Goal: Information Seeking & Learning: Check status

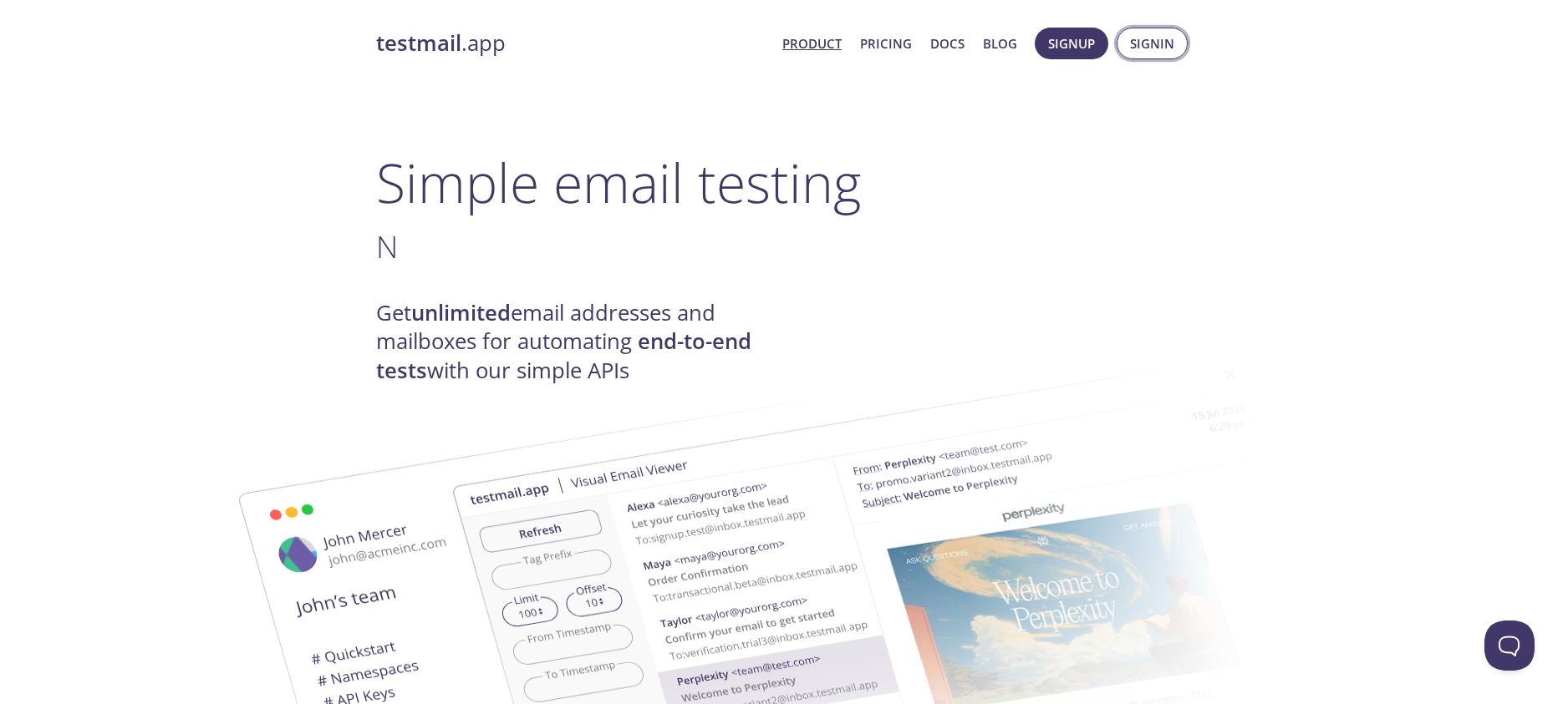
click at [1152, 43] on span "Signin" at bounding box center [1152, 43] width 44 height 22
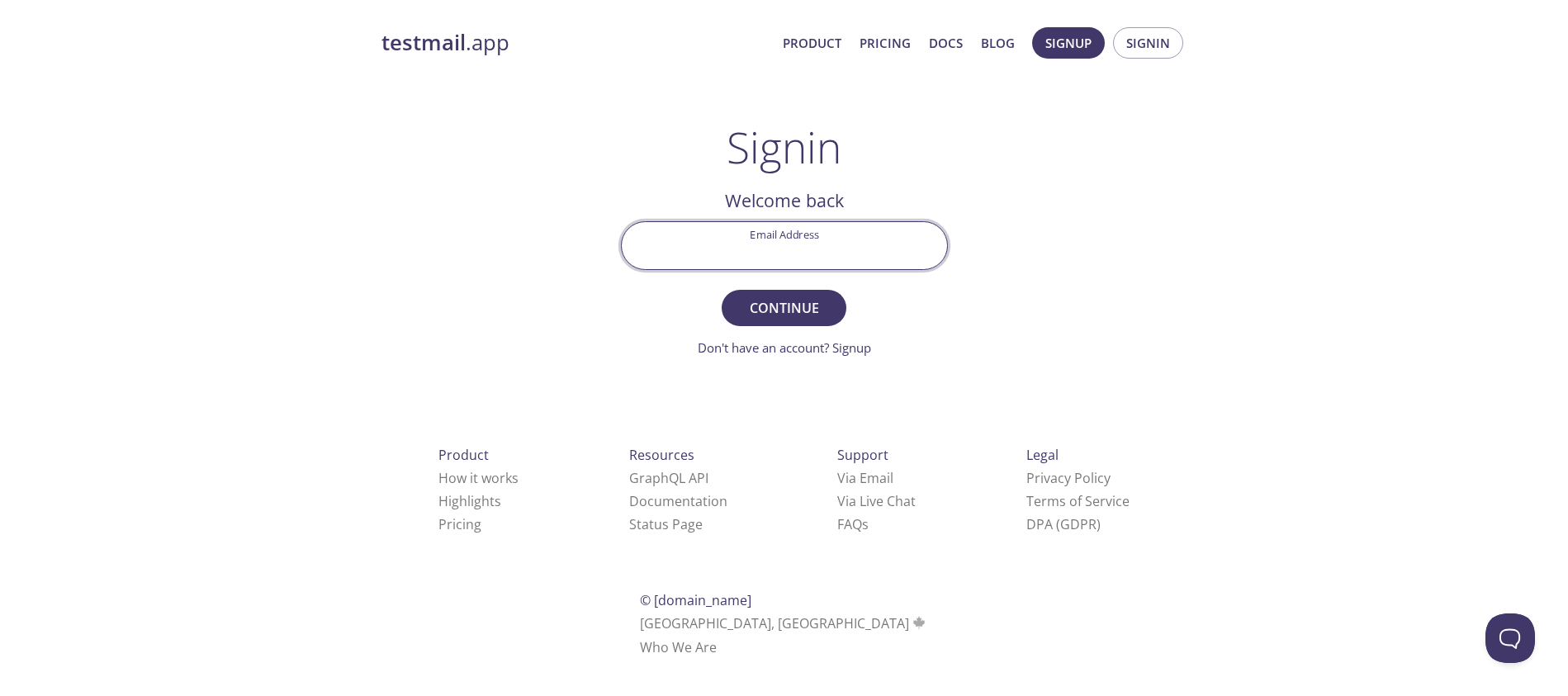
click at [736, 256] on input "Email Address" at bounding box center [784, 246] width 325 height 47
type input "[EMAIL_ADDRESS][DOMAIN_NAME]"
click at [767, 305] on span "Continue" at bounding box center [783, 308] width 87 height 23
click at [831, 251] on input "Signin Security Code" at bounding box center [784, 246] width 325 height 47
paste input "EGKWD2G"
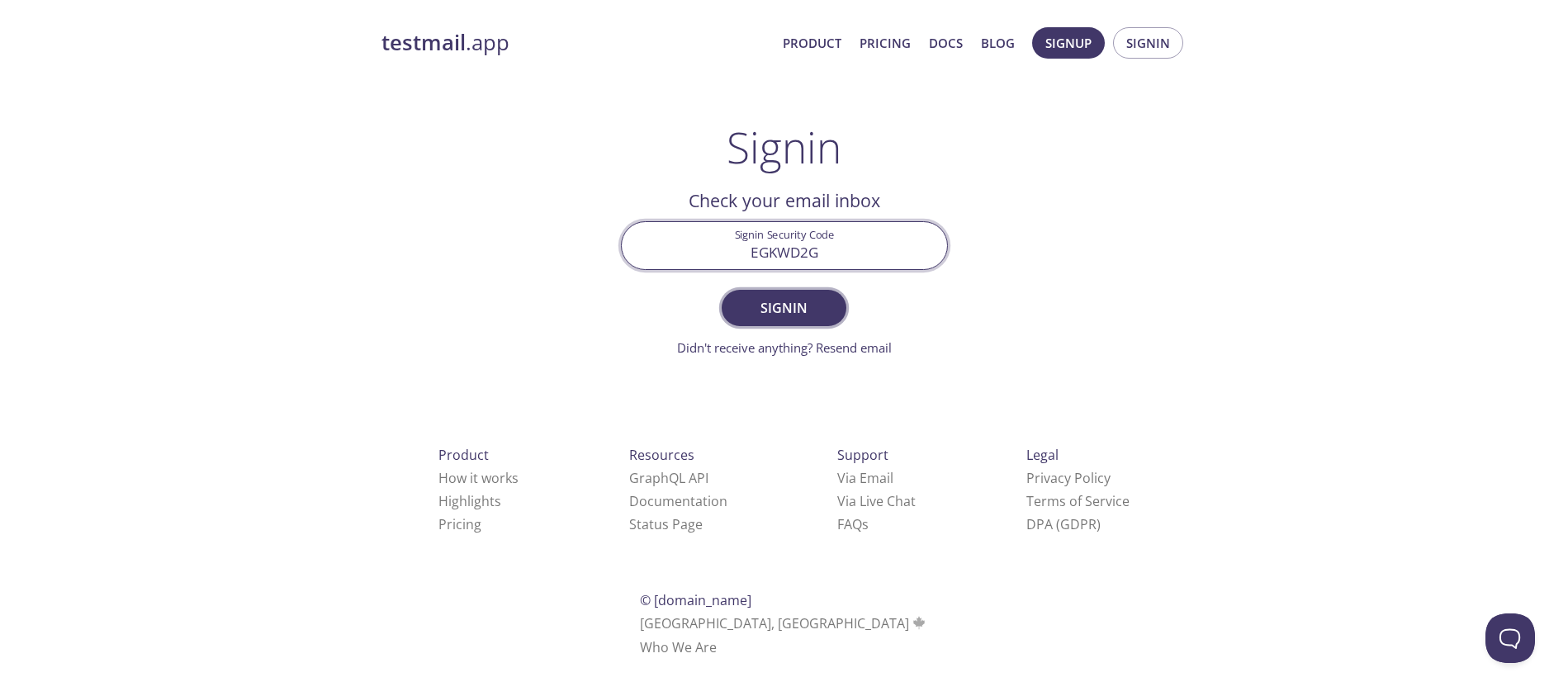
type input "EGKWD2G"
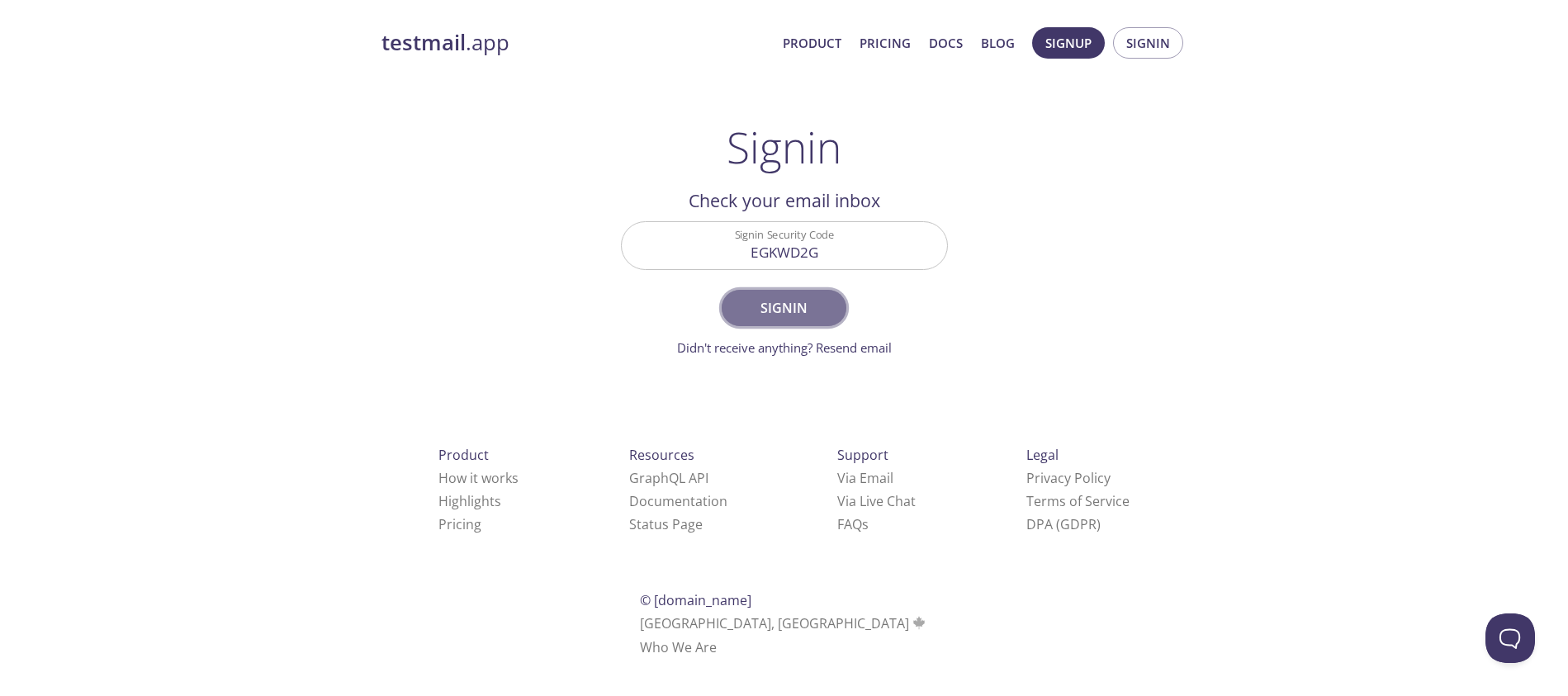
click at [788, 304] on span "Signin" at bounding box center [783, 308] width 87 height 23
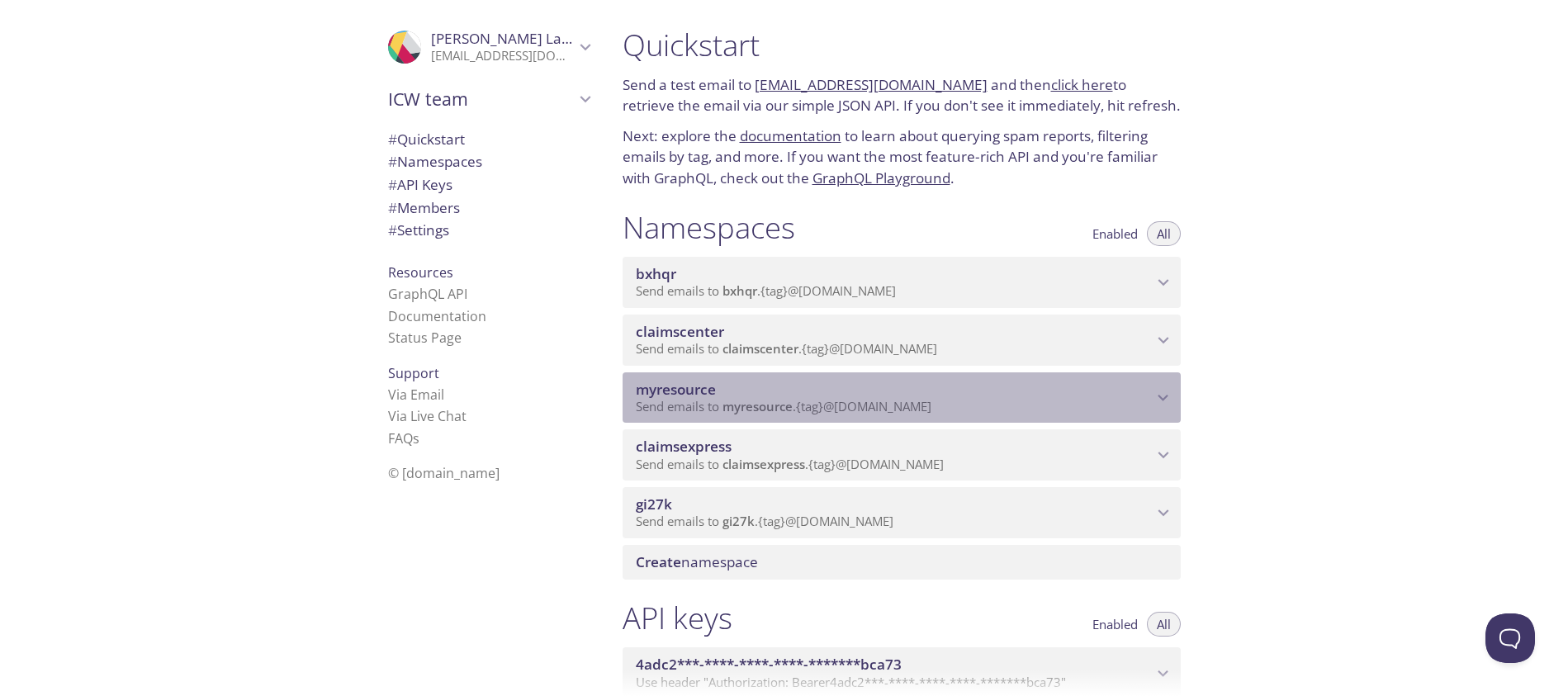
click at [764, 401] on span "myresource" at bounding box center [758, 406] width 70 height 17
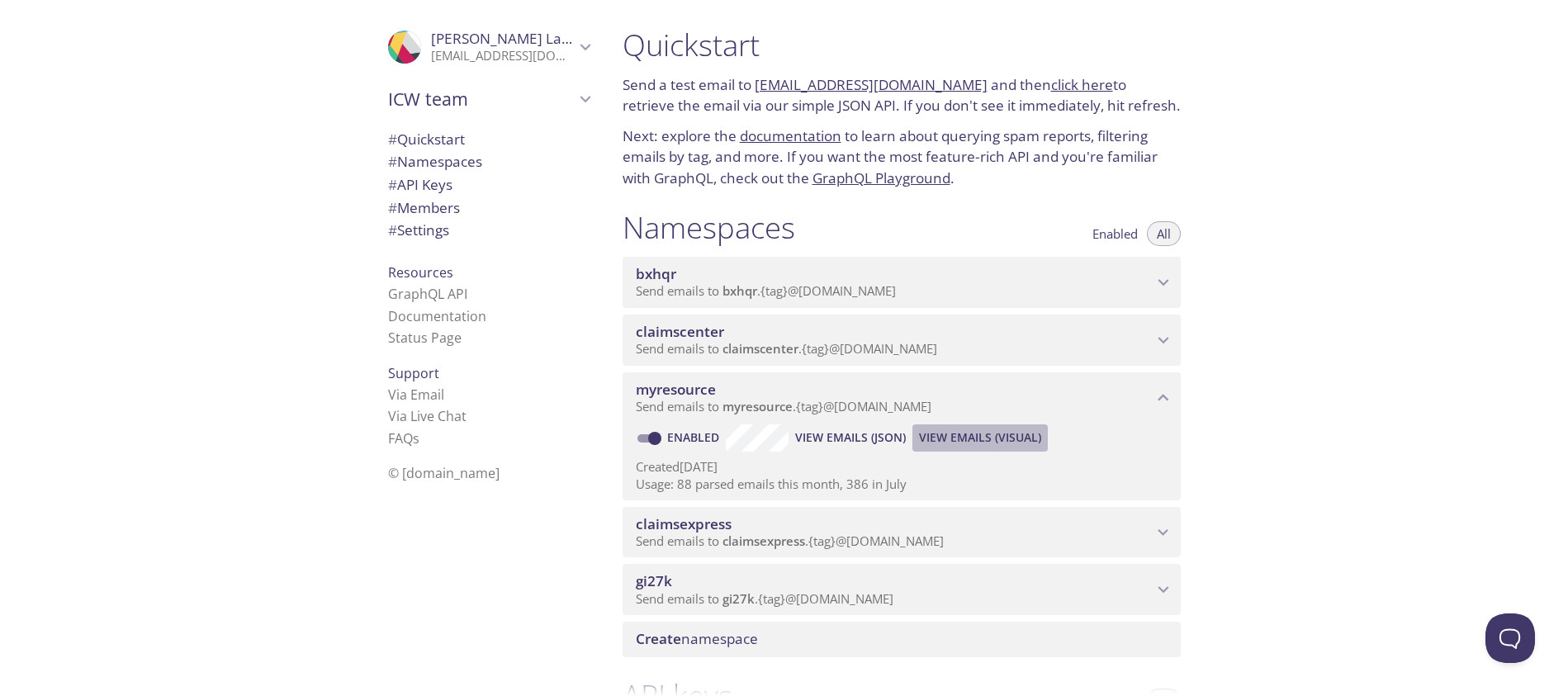
click at [976, 445] on span "View Emails (Visual)" at bounding box center [980, 437] width 122 height 19
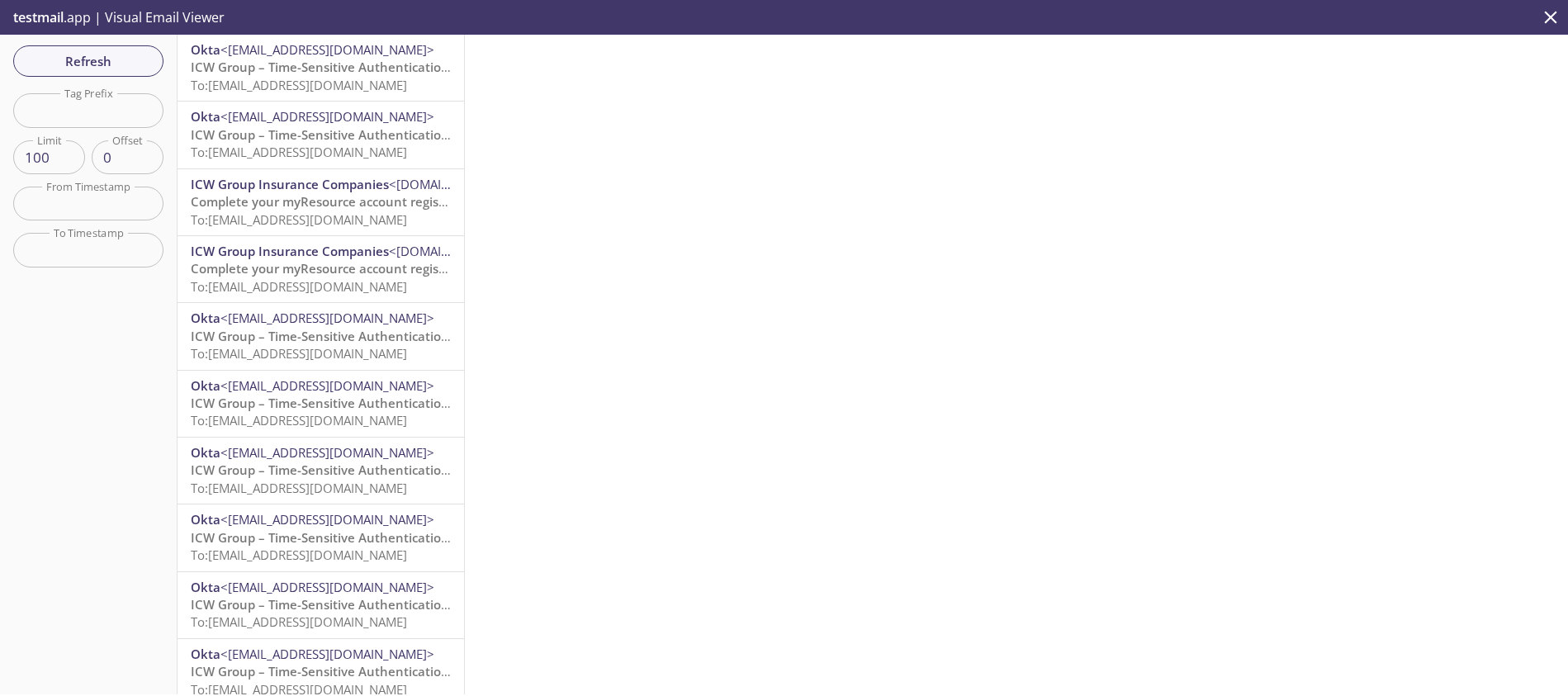
click at [275, 80] on span "To: [EMAIL_ADDRESS][DOMAIN_NAME]" at bounding box center [298, 85] width 217 height 17
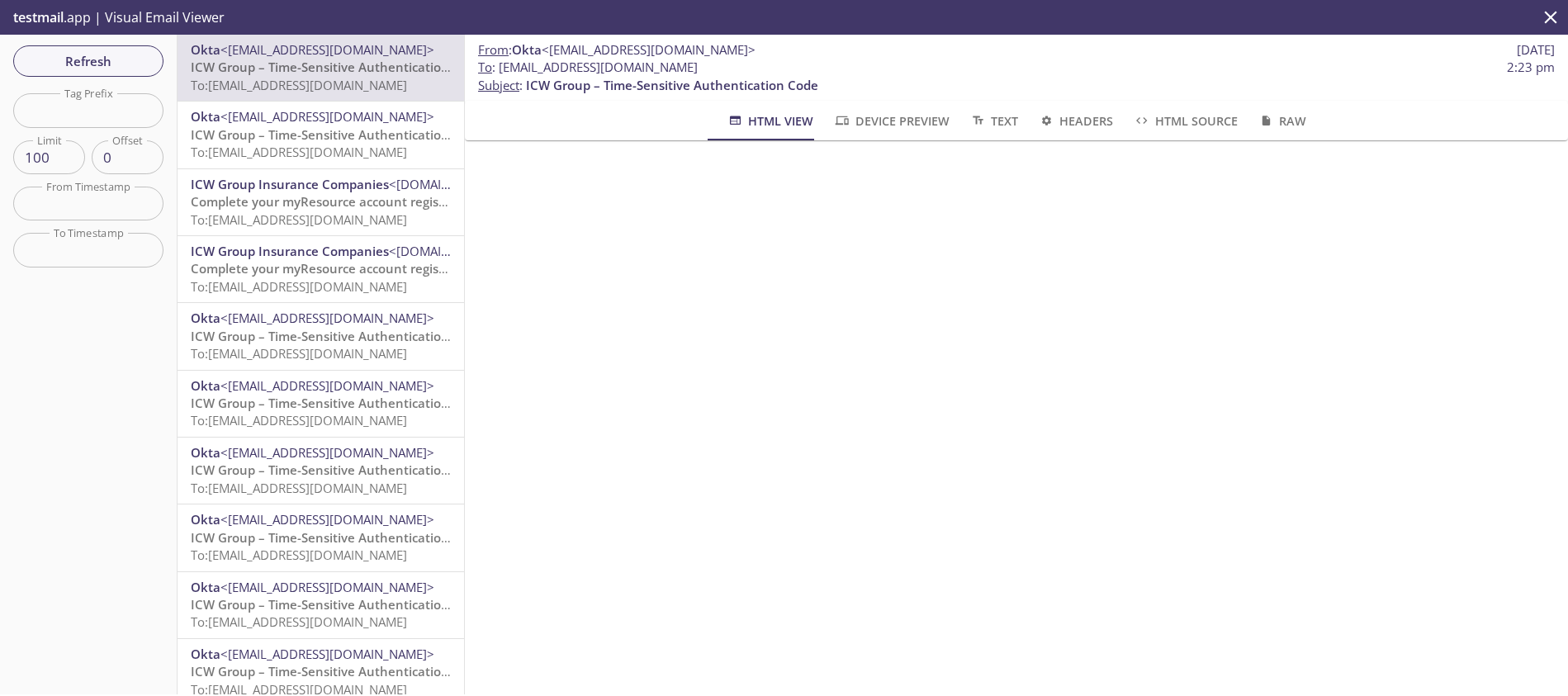
drag, startPoint x: 754, startPoint y: 66, endPoint x: 501, endPoint y: 69, distance: 253.0
click at [501, 69] on span "To : [EMAIL_ADDRESS][DOMAIN_NAME] 2:23 pm" at bounding box center [1016, 67] width 1076 height 17
copy span "[EMAIL_ADDRESS][DOMAIN_NAME]"
click at [116, 62] on span "Refresh" at bounding box center [87, 61] width 123 height 21
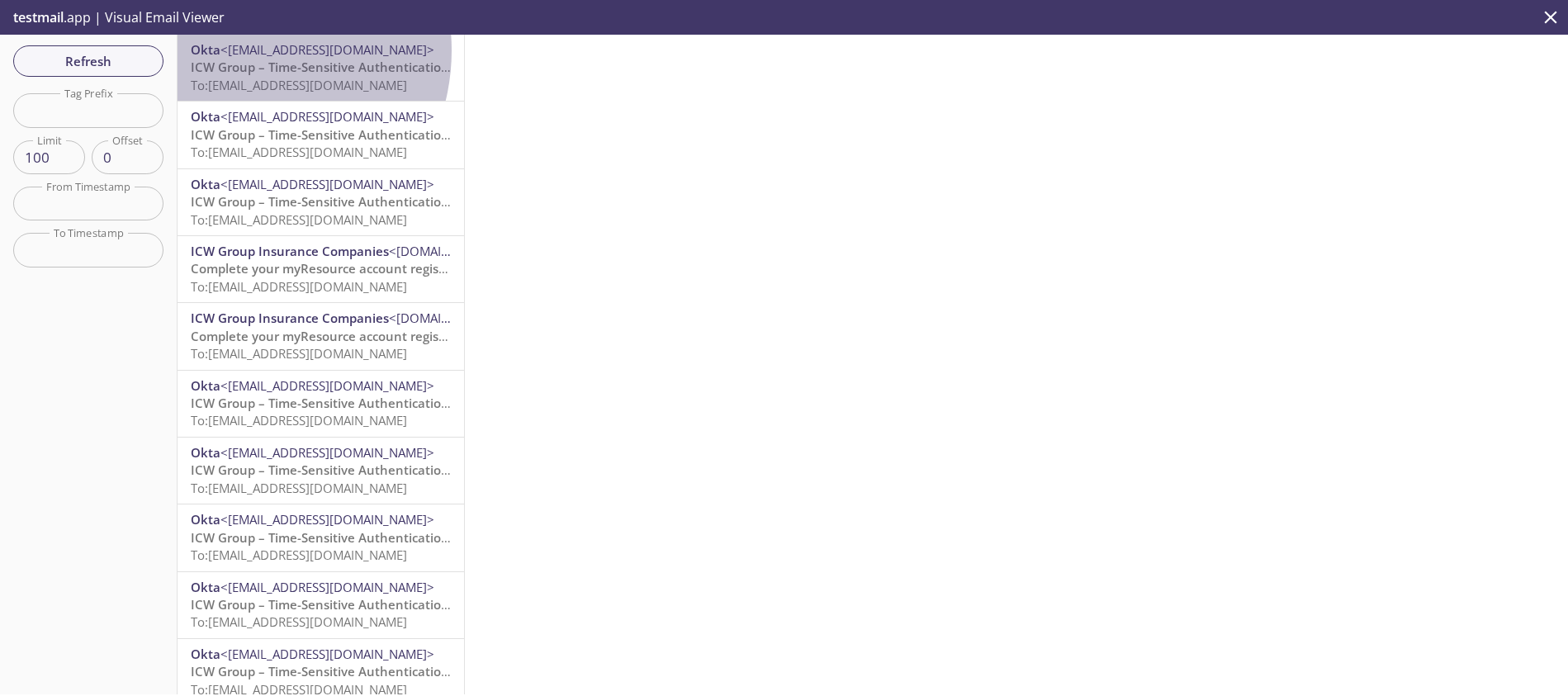
click at [237, 51] on span "<[EMAIL_ADDRESS][DOMAIN_NAME]>" at bounding box center [327, 49] width 214 height 17
